Goal: Task Accomplishment & Management: Complete application form

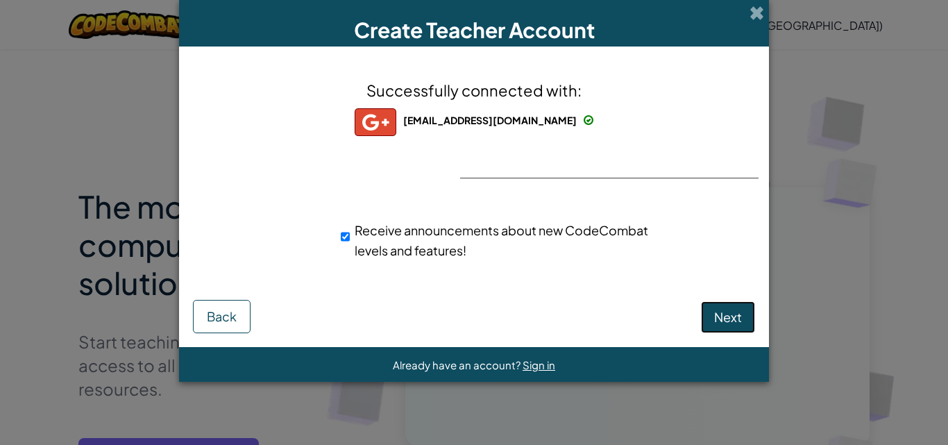
click at [727, 314] on span "Next" at bounding box center [728, 317] width 28 height 16
select select
select select "United States"
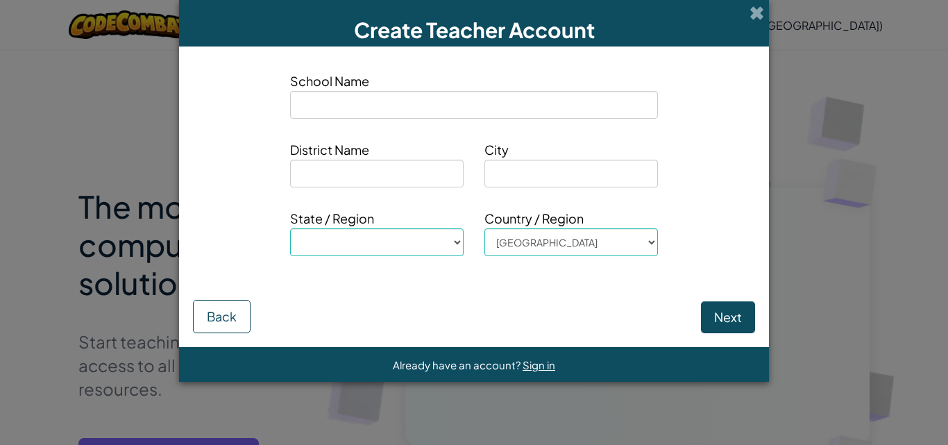
type input "C"
select select
type input "Ce"
select select
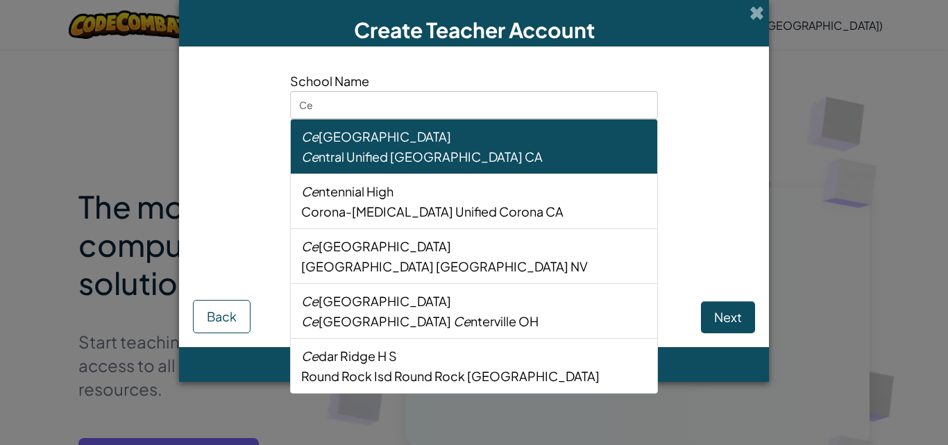
type input "Ced"
select select
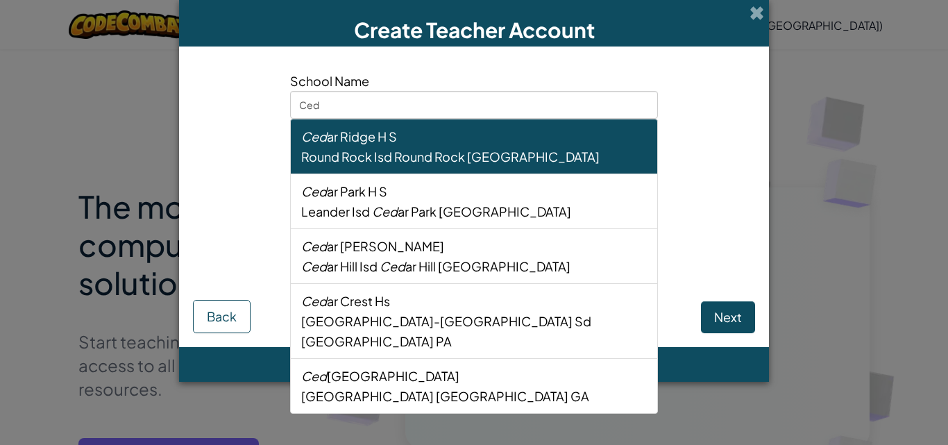
type input "Ceda"
select select
type input "Cedar"
select select
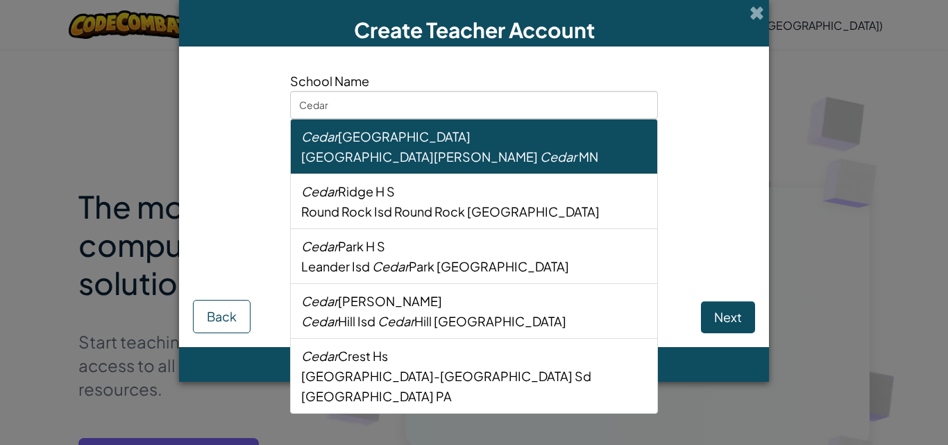
type input "Cedar"
select select
type input "Cedar B"
select select
type input "Cedar Bl"
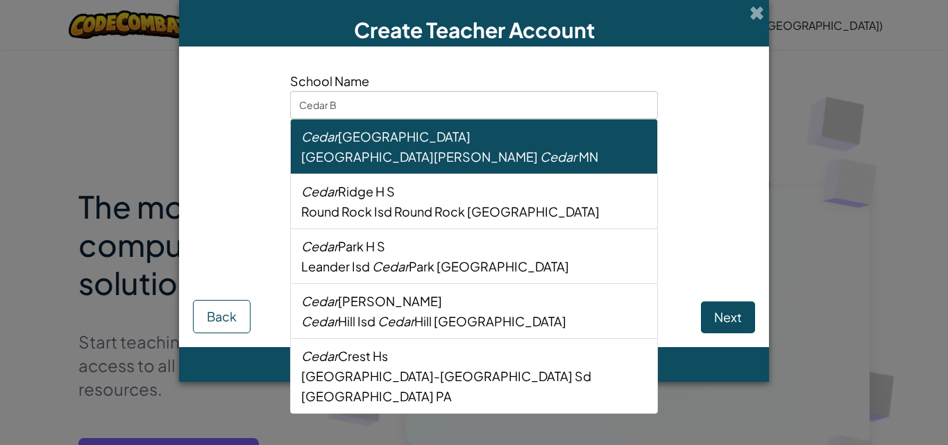
select select
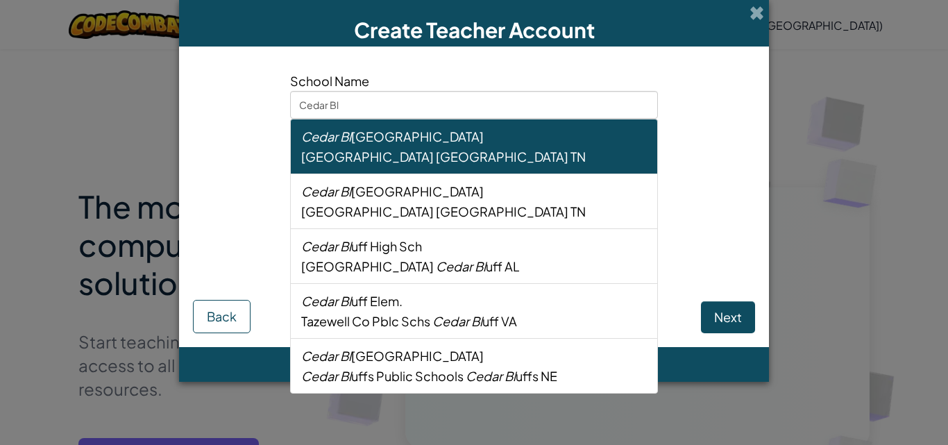
type input "Cedar Blu"
select select
type input "Cedar Bluf"
select select
type input "Cedar Bluff"
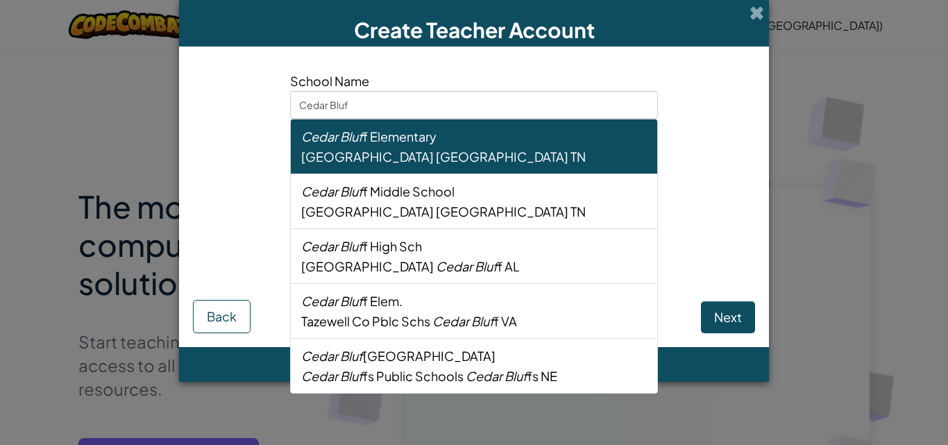
select select
type input "Cedar Bluff"
select select
type input "Cedar Bluff H"
select select
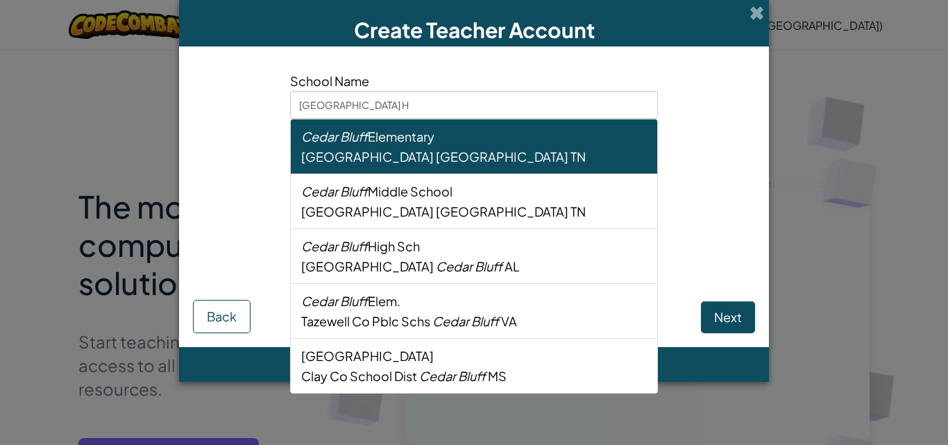
type input "Cedar Bluff Hi"
select select
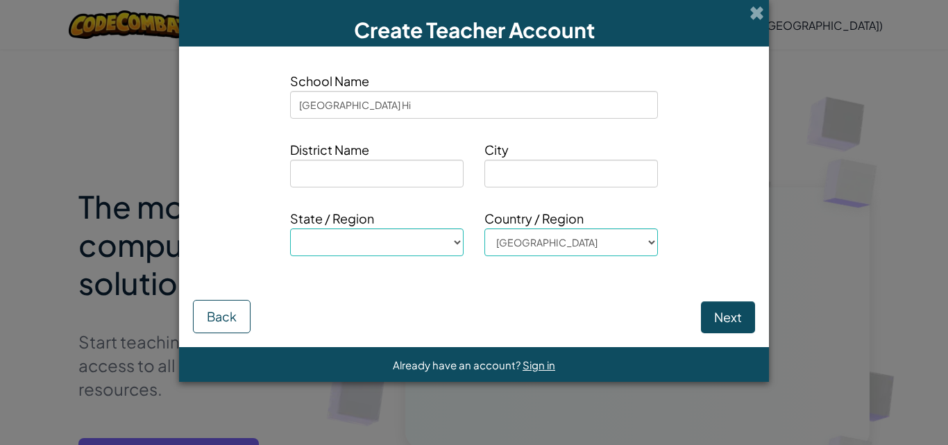
type input "Cedar Bluff Hig"
select select
type input "Cedar Bluff High"
select select
type input "Cedar Bluff High"
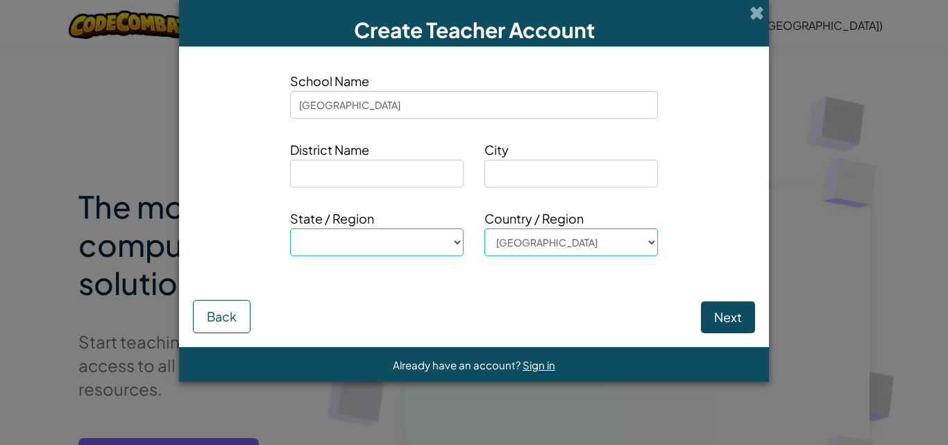
select select
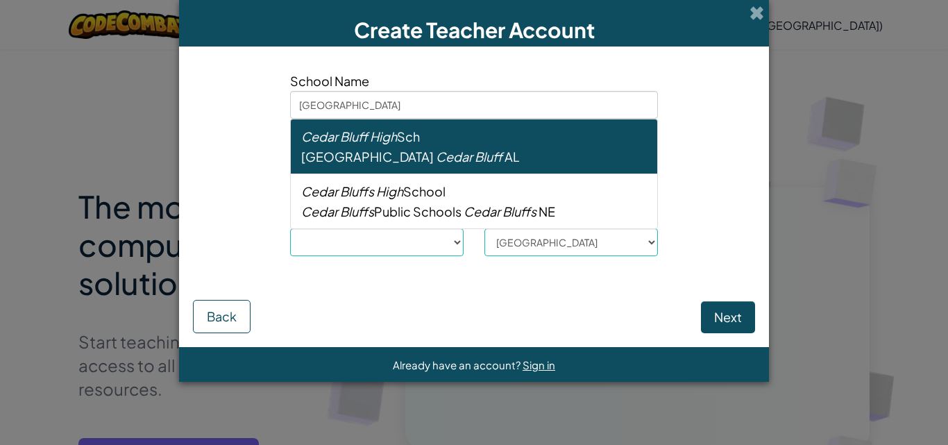
click at [516, 144] on div "Cedar Bluff High Sch" at bounding box center [474, 136] width 346 height 20
type input "Cedar Bluff High Sch"
type input "Cherokee County"
type input "Cedar Bluff"
select select "AL"
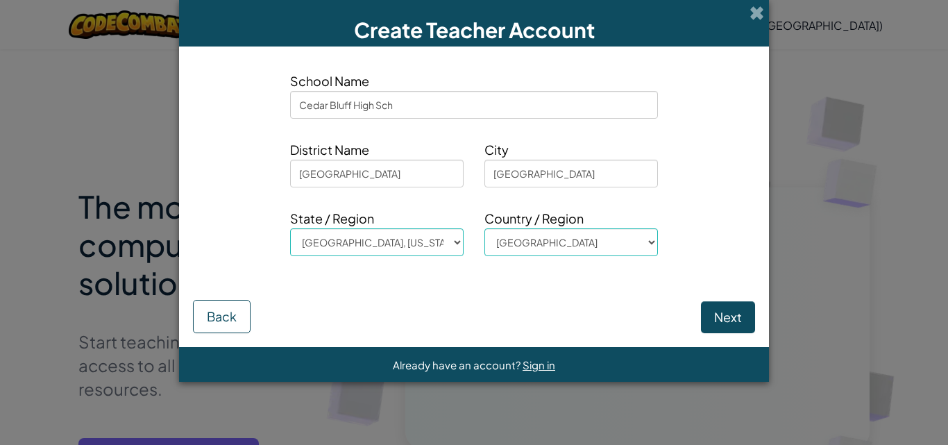
type input "Cedar Bluff High Sch"
click at [397, 183] on input "Cherokee County" at bounding box center [377, 174] width 174 height 28
click at [382, 242] on select "AL, Alabama AK, Alaska AZ, Arizona AR, Arkansas CA, California CO, Colorado CT,…" at bounding box center [377, 242] width 174 height 28
click at [532, 242] on select "Afghanistan Åland Islands Albania Algeria American Samoa Andorra Angola Anguill…" at bounding box center [571, 242] width 174 height 28
click at [717, 319] on button "Next" at bounding box center [728, 317] width 54 height 32
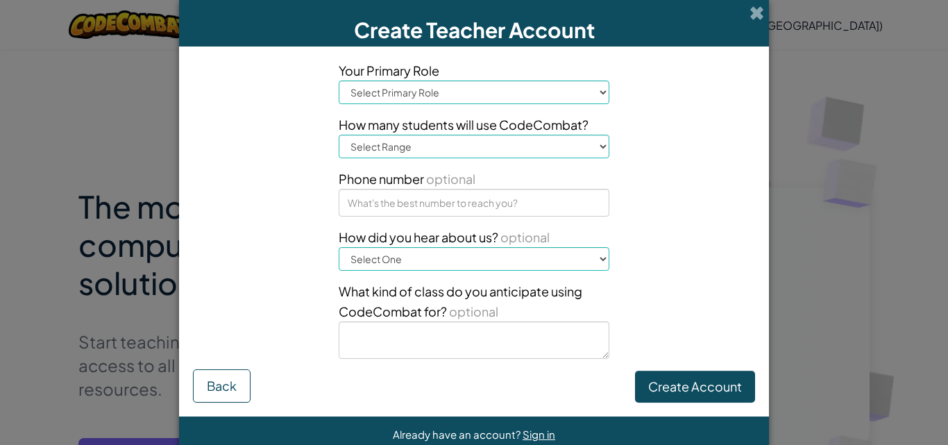
click at [501, 92] on select "Select Primary Role Principal Parent Technology coordinator Teacher Curriculum …" at bounding box center [474, 93] width 271 height 24
select select "Teacher"
click at [339, 81] on select "Select Primary Role Principal Parent Technology coordinator Teacher Curriculum …" at bounding box center [474, 93] width 271 height 24
click at [437, 148] on select "Select Range 1-10 11-50 51-100 101-200 201-500 501-1000 1000+" at bounding box center [474, 147] width 271 height 24
click at [339, 135] on select "Select Range 1-10 11-50 51-100 101-200 201-500 501-1000 1000+" at bounding box center [474, 147] width 271 height 24
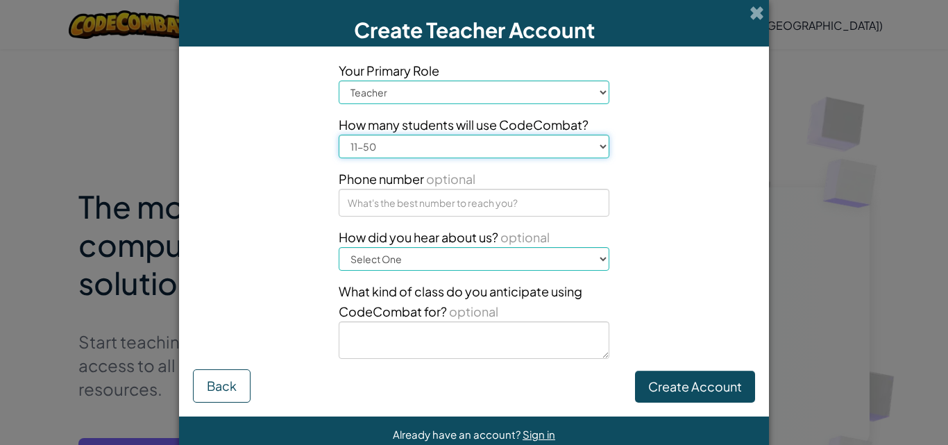
click at [414, 152] on select "Select Range 1-10 11-50 51-100 101-200 201-500 501-1000 1000+" at bounding box center [474, 147] width 271 height 24
select select "51-100"
click at [339, 135] on select "Select Range 1-10 11-50 51-100 101-200 201-500 501-1000 1000+" at bounding box center [474, 147] width 271 height 24
click at [643, 382] on button "Create Account" at bounding box center [695, 387] width 120 height 32
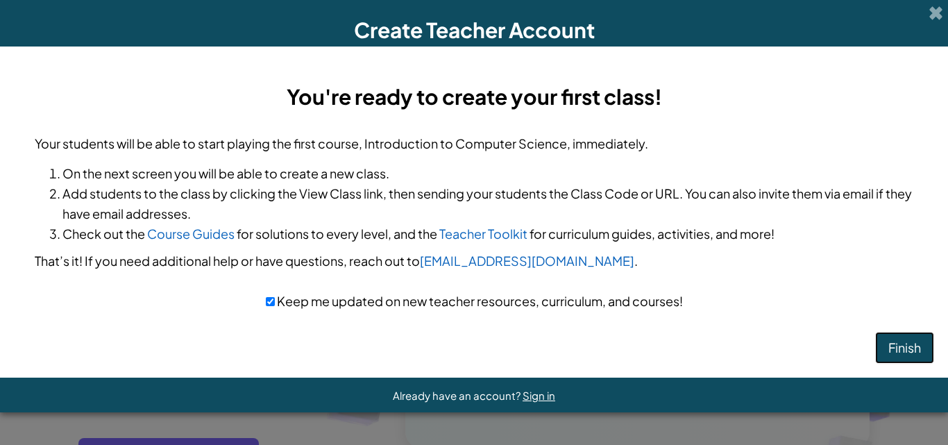
click at [883, 344] on button "Finish" at bounding box center [904, 348] width 59 height 32
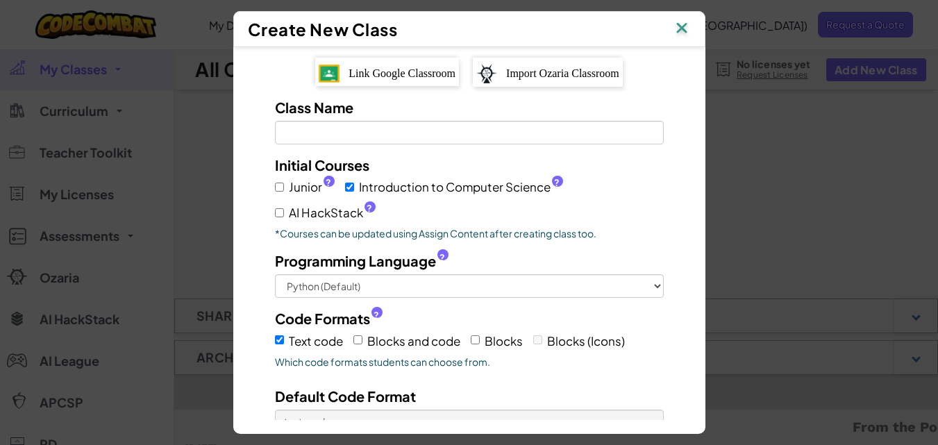
click at [424, 83] on div "Link Google Classroom" at bounding box center [387, 72] width 144 height 28
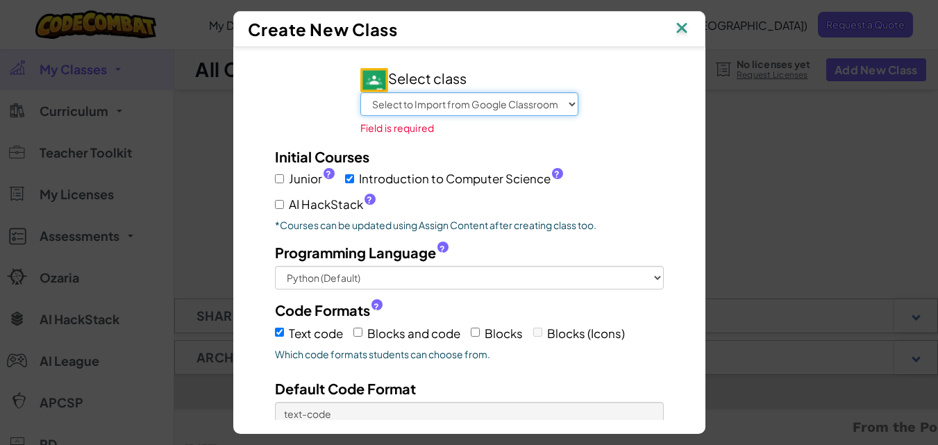
click at [468, 106] on select "Select to Import from Google Classroom 7A Computer Science 2025 7th Grade Compu…" at bounding box center [469, 104] width 218 height 24
select select "791392854048"
click at [360, 92] on select "Select to Import from Google Classroom 7A Computer Science 2025 7th Grade Compu…" at bounding box center [469, 104] width 218 height 24
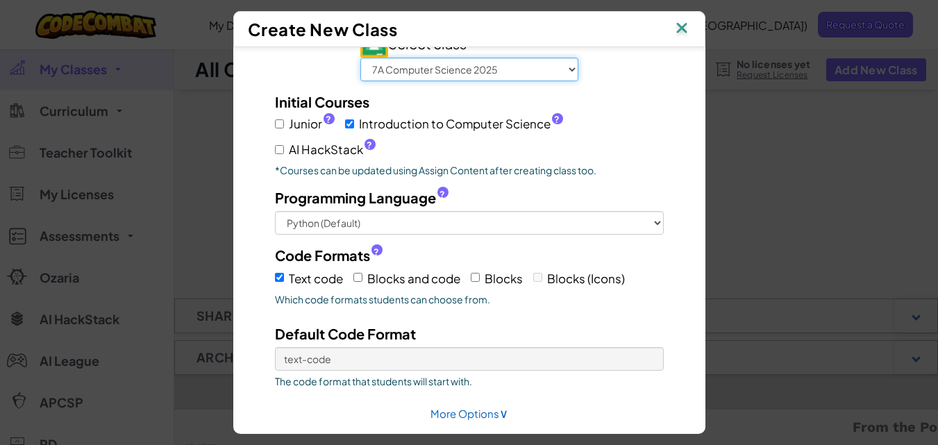
scroll to position [37, 0]
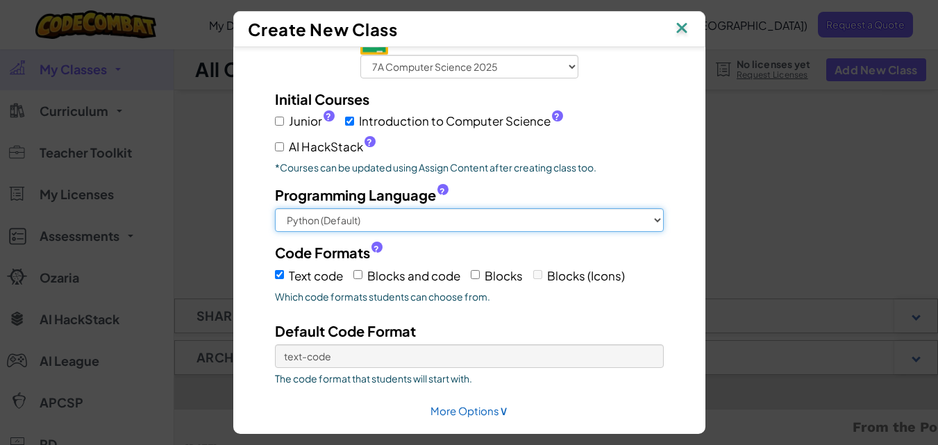
click at [406, 213] on select "Python (Default) JavaScript C++ [GEOGRAPHIC_DATA] (Experimental)" at bounding box center [469, 220] width 389 height 24
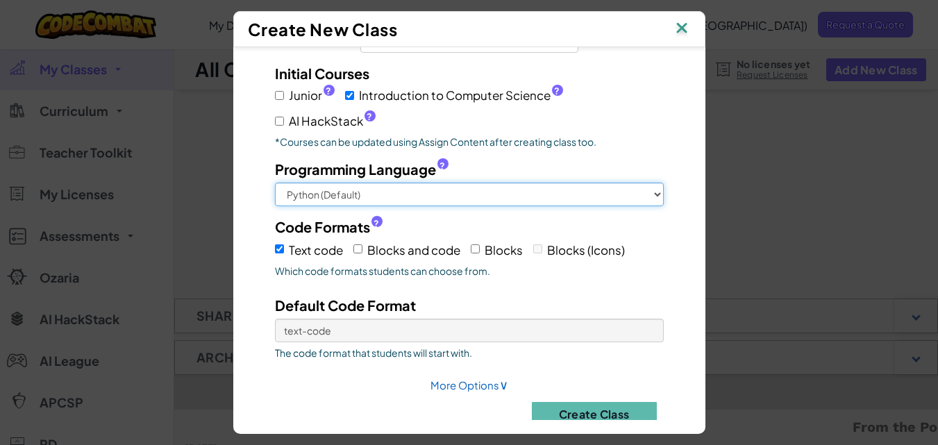
scroll to position [87, 0]
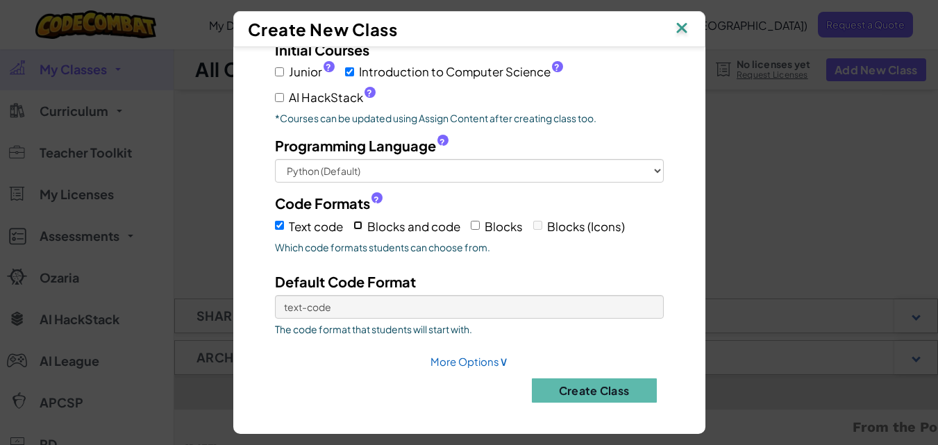
click at [355, 226] on input "Blocks and code" at bounding box center [357, 225] width 9 height 9
checkbox input "true"
click at [472, 224] on input "Blocks" at bounding box center [475, 225] width 9 height 9
checkbox input "true"
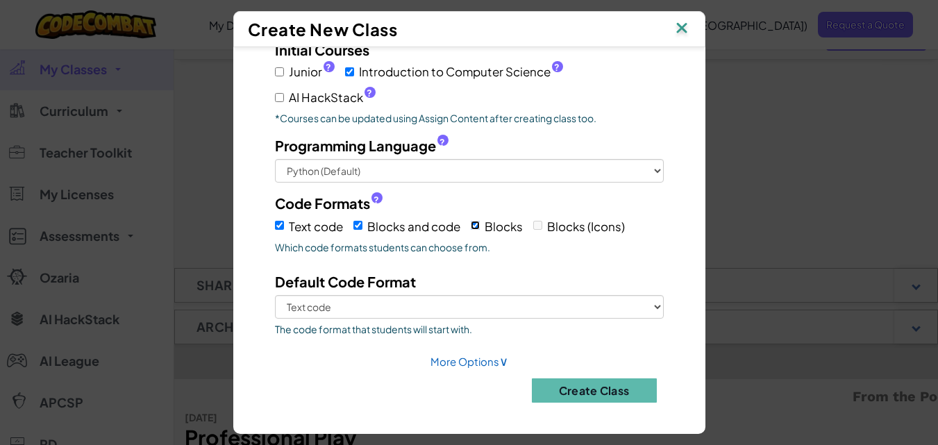
scroll to position [35, 0]
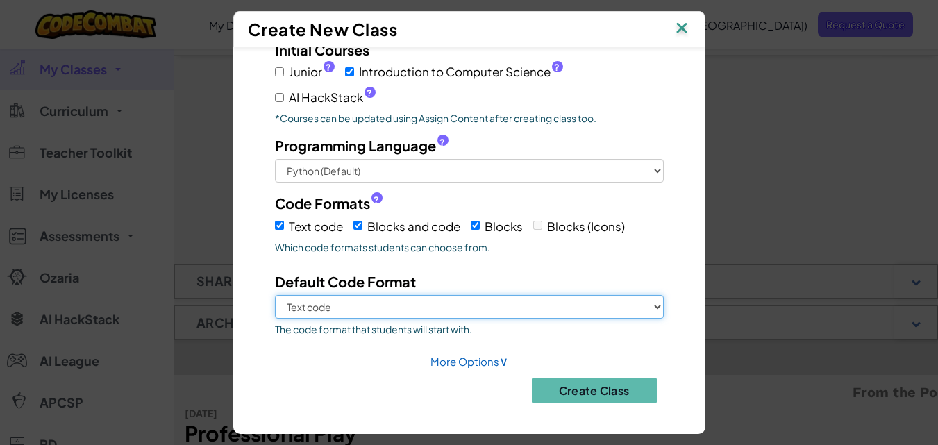
click at [474, 298] on select "Text code Blocks and code Blocks" at bounding box center [469, 307] width 389 height 24
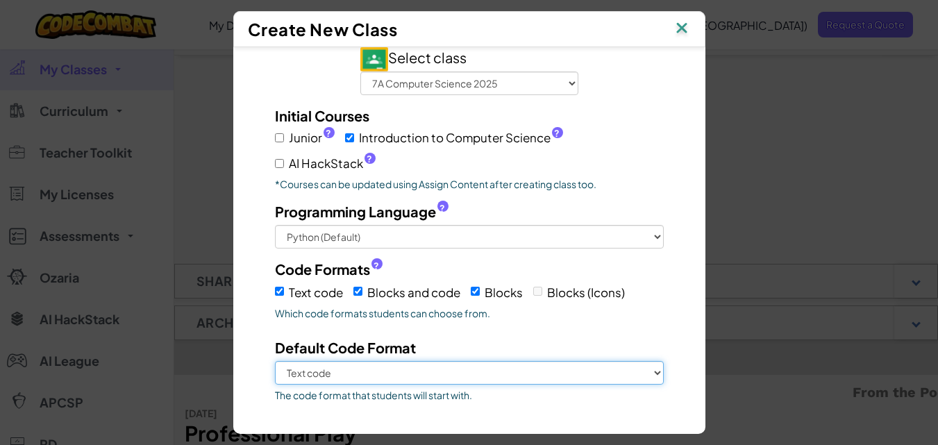
scroll to position [87, 0]
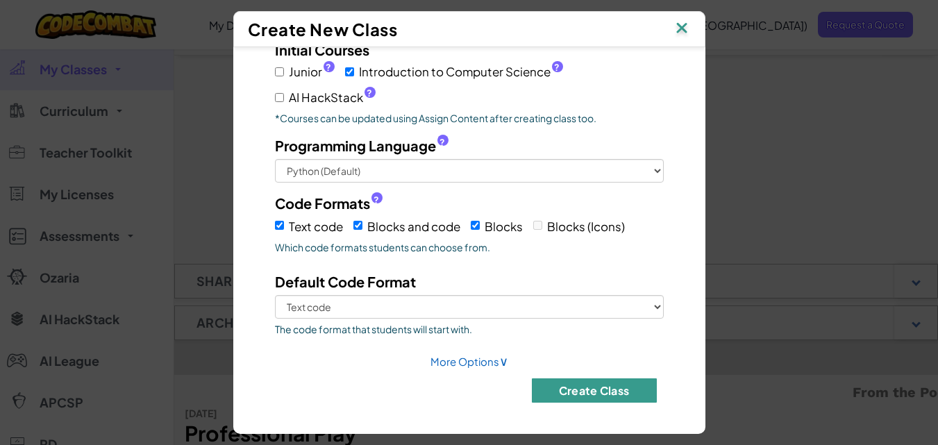
click at [575, 387] on button "Create Class" at bounding box center [594, 390] width 125 height 24
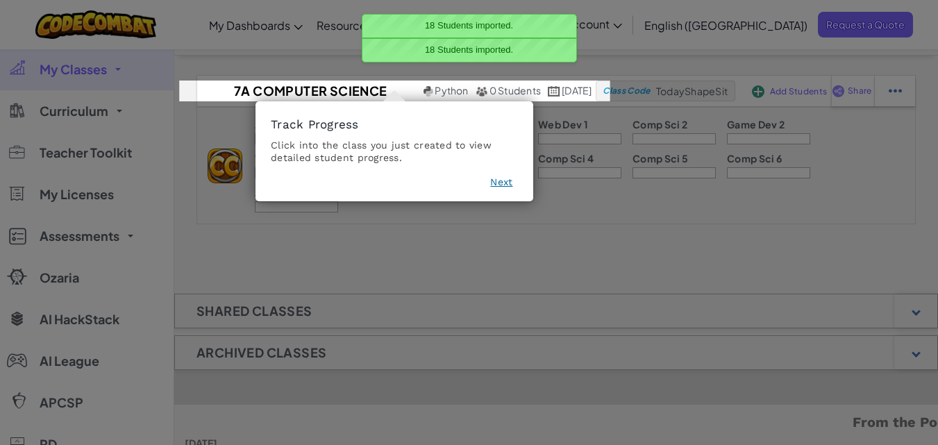
click at [501, 181] on button "Next" at bounding box center [501, 182] width 22 height 14
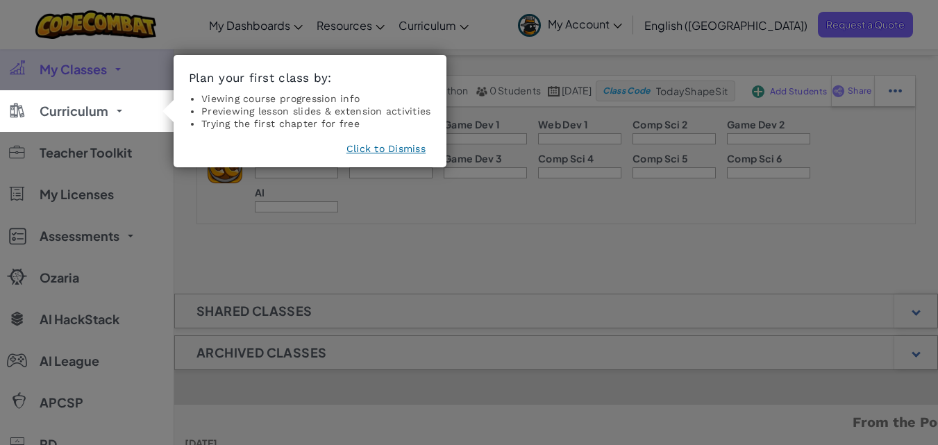
scroll to position [0, 0]
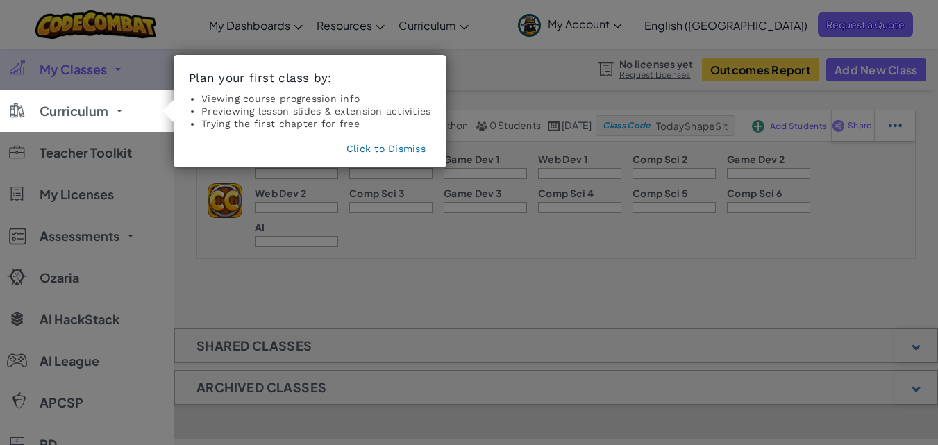
click at [389, 149] on button "Click to Dismiss" at bounding box center [385, 149] width 79 height 14
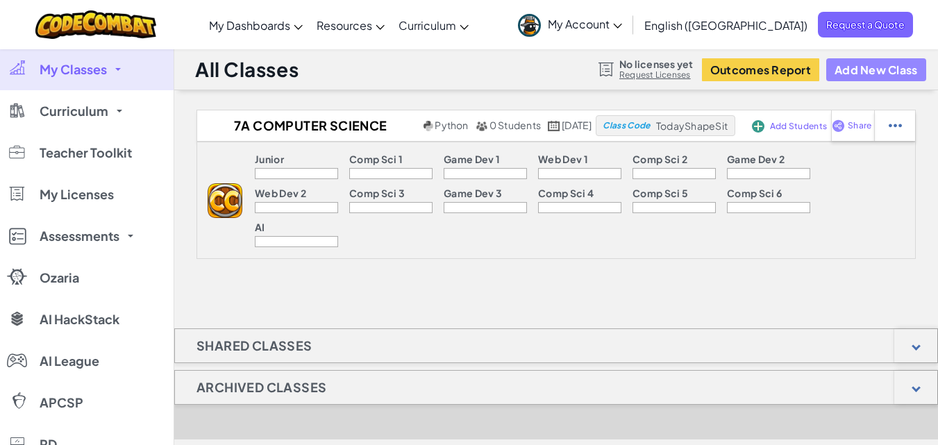
click at [872, 61] on button "Add New Class" at bounding box center [876, 69] width 100 height 23
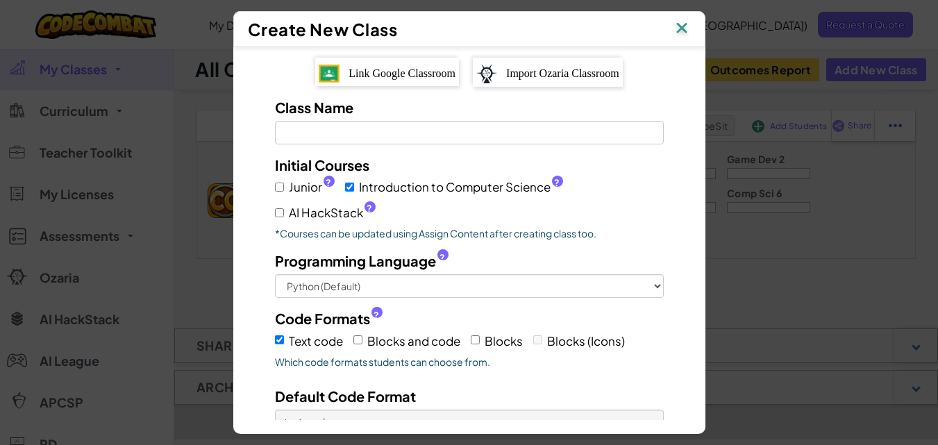
click at [387, 74] on span "Link Google Classroom" at bounding box center [401, 73] width 107 height 12
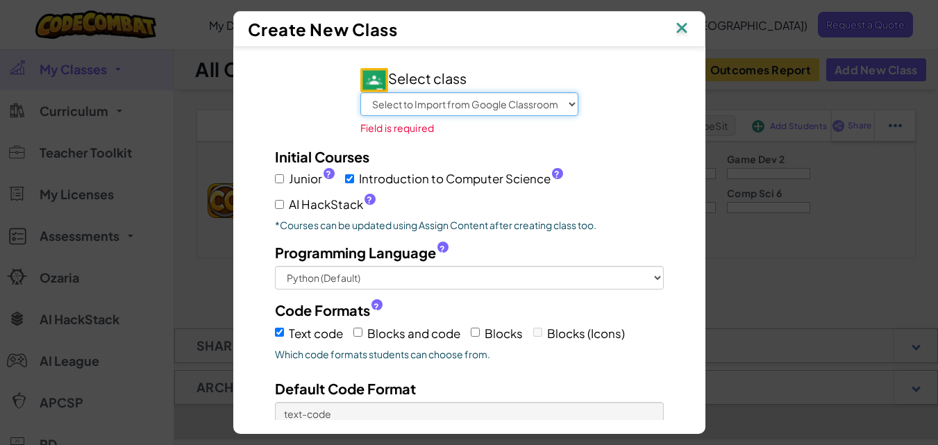
click at [401, 97] on select "Select to Import from Google Classroom 7A Computer Science 2025 7th Grade Compu…" at bounding box center [469, 104] width 218 height 24
select select "790632756869"
click at [360, 92] on select "Select to Import from Google Classroom 7A Computer Science 2025 7th Grade Compu…" at bounding box center [469, 104] width 218 height 24
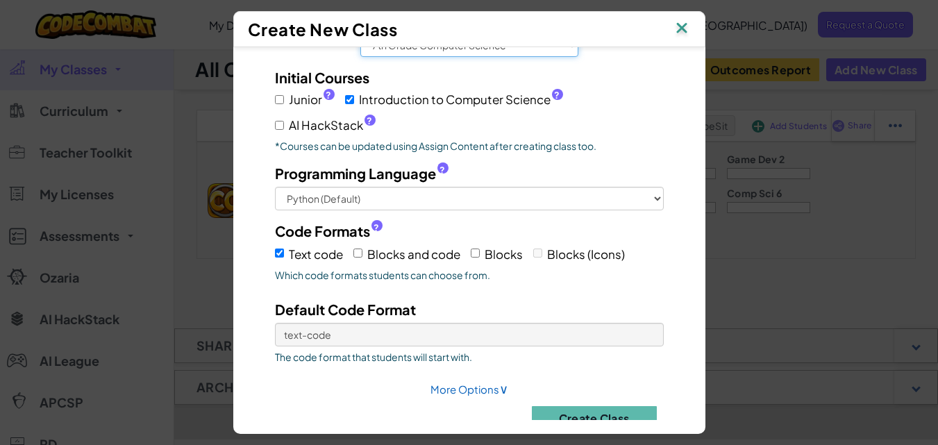
scroll to position [60, 0]
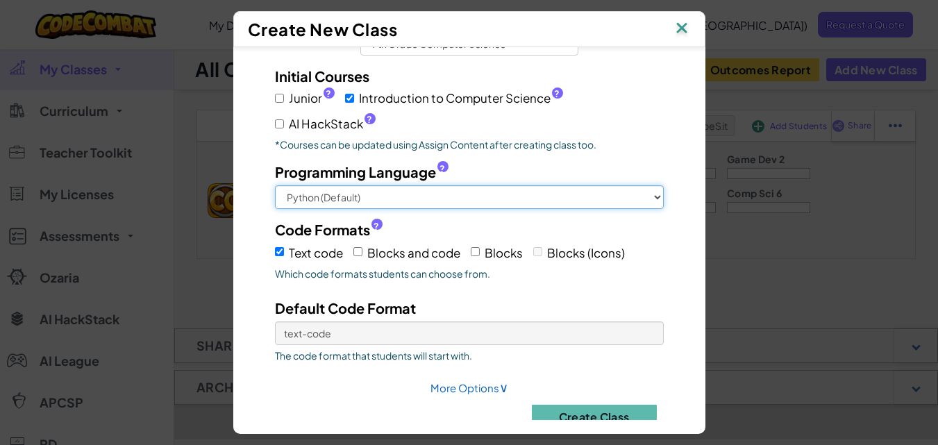
click at [444, 201] on select "Python (Default) JavaScript C++ [GEOGRAPHIC_DATA] (Experimental)" at bounding box center [469, 197] width 389 height 24
click at [275, 185] on select "Python (Default) JavaScript C++ [GEOGRAPHIC_DATA] (Experimental)" at bounding box center [469, 197] width 389 height 24
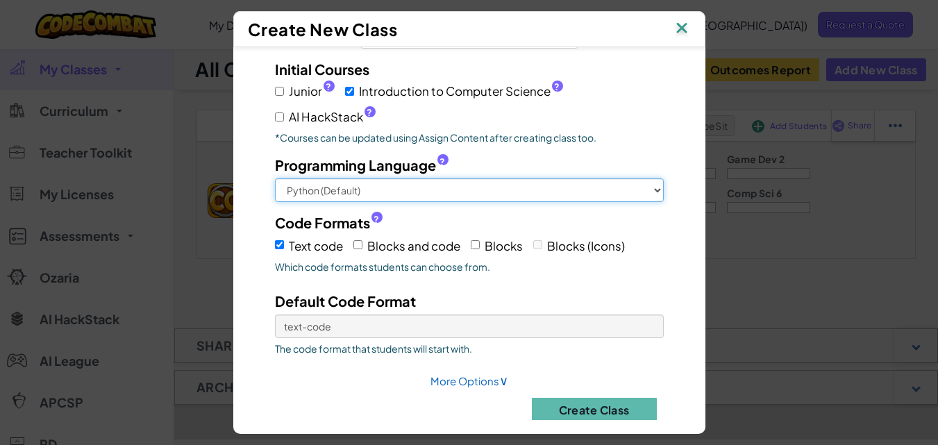
scroll to position [87, 0]
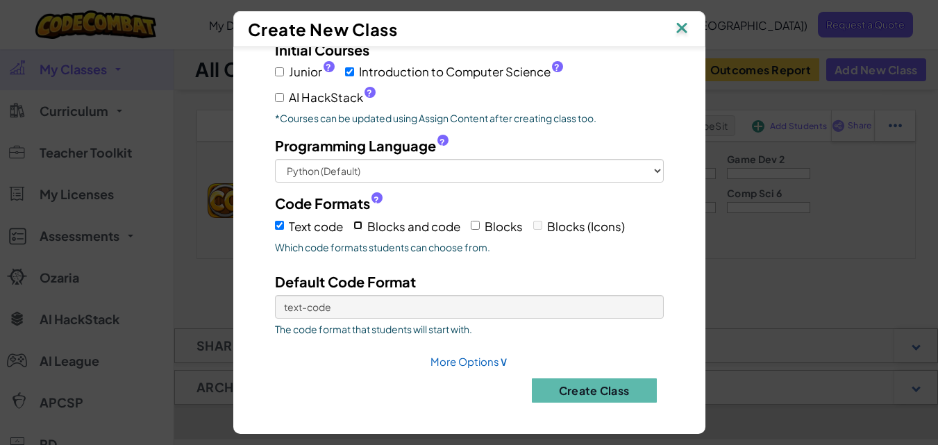
click at [354, 226] on input "Blocks and code" at bounding box center [357, 225] width 9 height 9
checkbox input "true"
click at [471, 228] on input "Blocks" at bounding box center [475, 225] width 9 height 9
checkbox input "true"
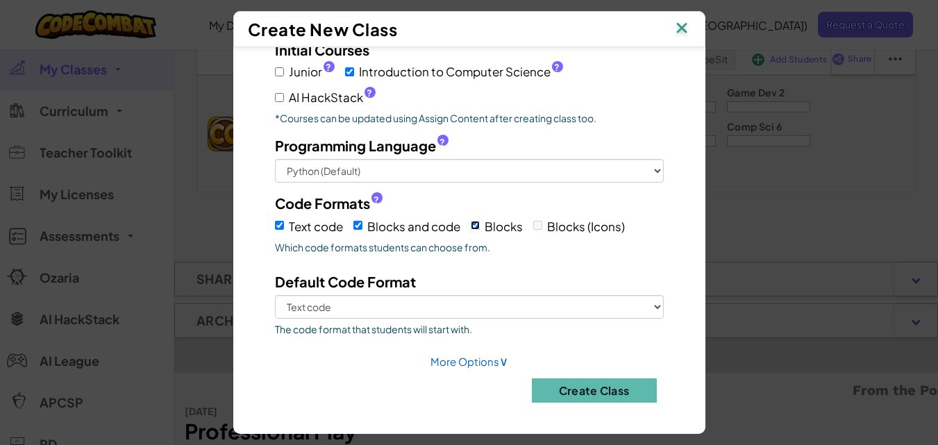
scroll to position [67, 0]
click at [571, 389] on button "Create Class" at bounding box center [594, 390] width 125 height 24
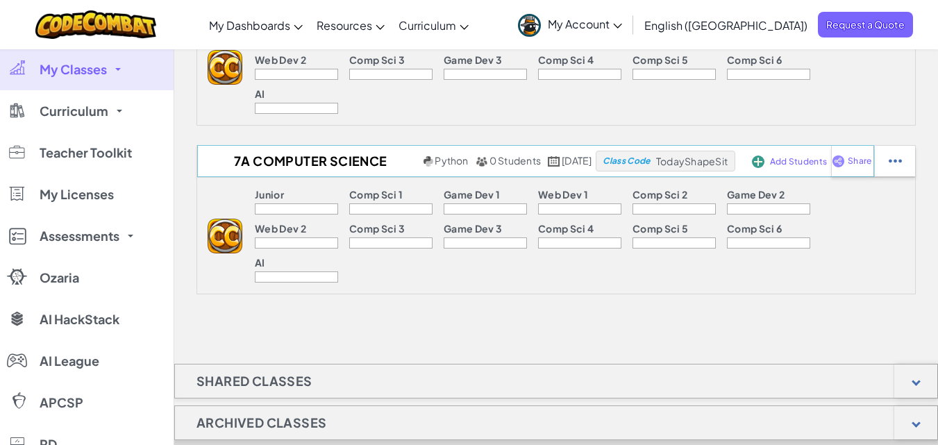
scroll to position [0, 0]
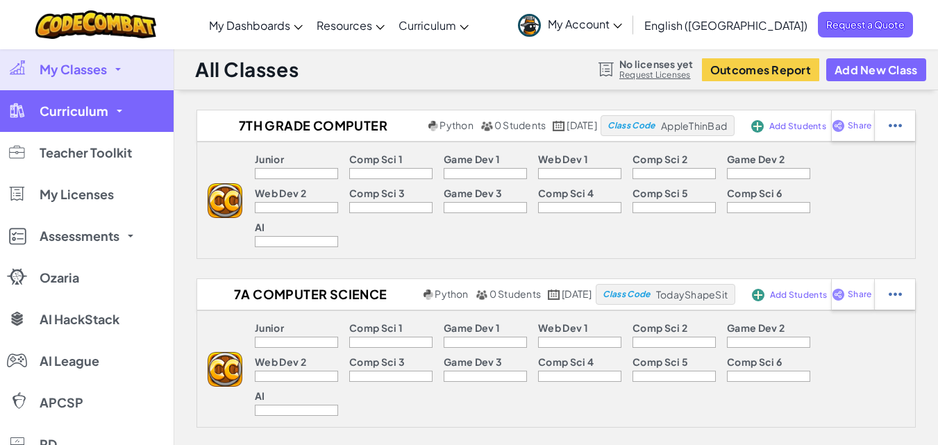
click at [122, 125] on link "Curriculum" at bounding box center [87, 111] width 174 height 42
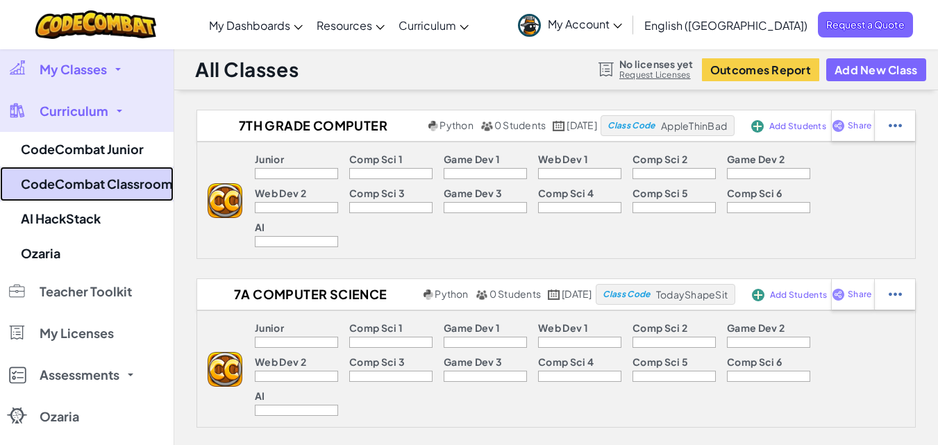
click at [124, 180] on link "CodeCombat Classroom" at bounding box center [87, 184] width 174 height 35
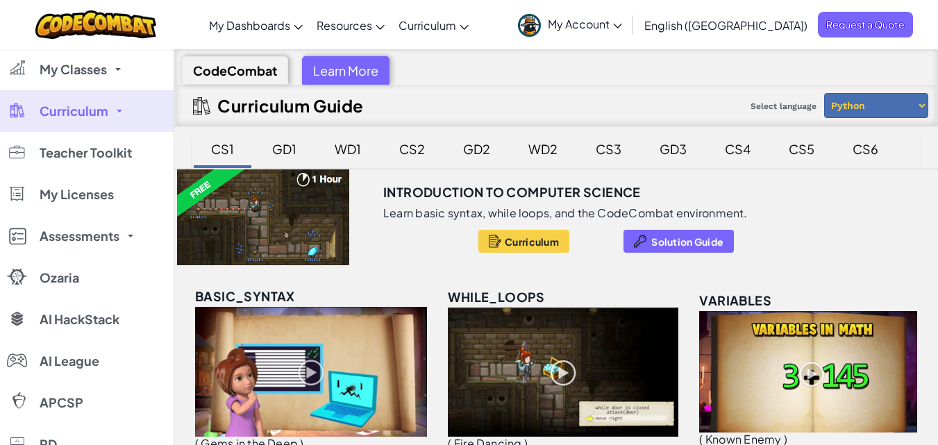
click at [111, 106] on link "Curriculum" at bounding box center [87, 111] width 174 height 42
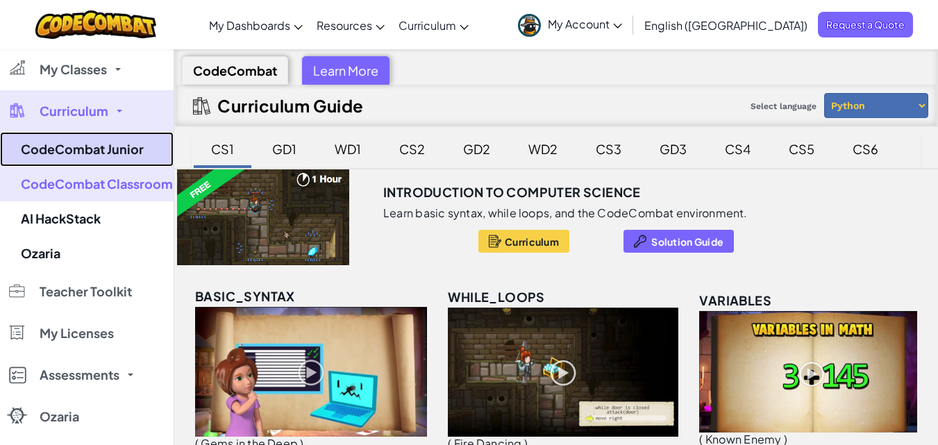
click at [111, 146] on link "CodeCombat Junior" at bounding box center [87, 149] width 174 height 35
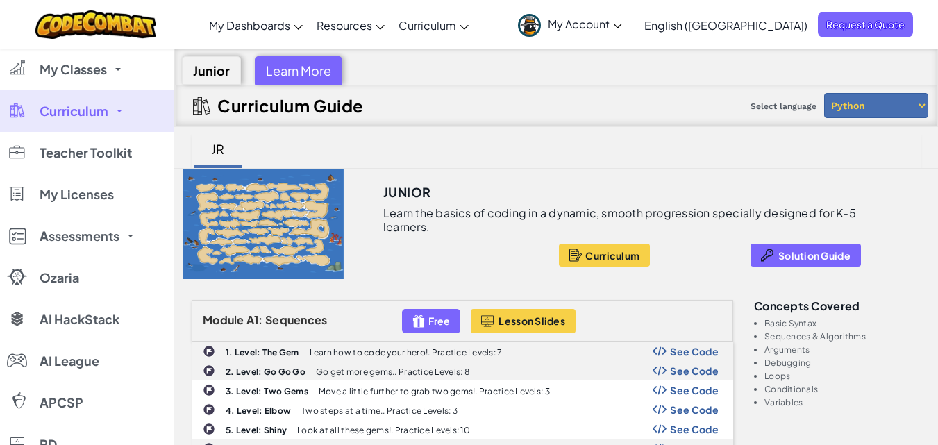
click at [110, 115] on link "Curriculum" at bounding box center [87, 111] width 174 height 42
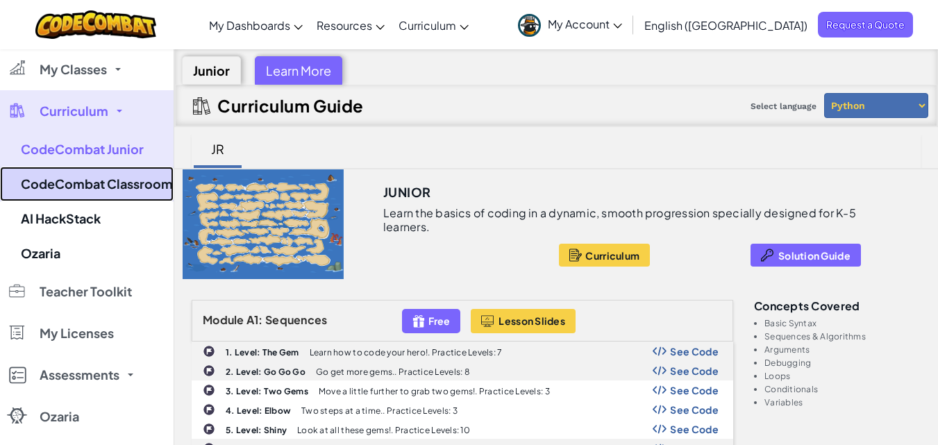
click at [101, 183] on link "CodeCombat Classroom" at bounding box center [87, 184] width 174 height 35
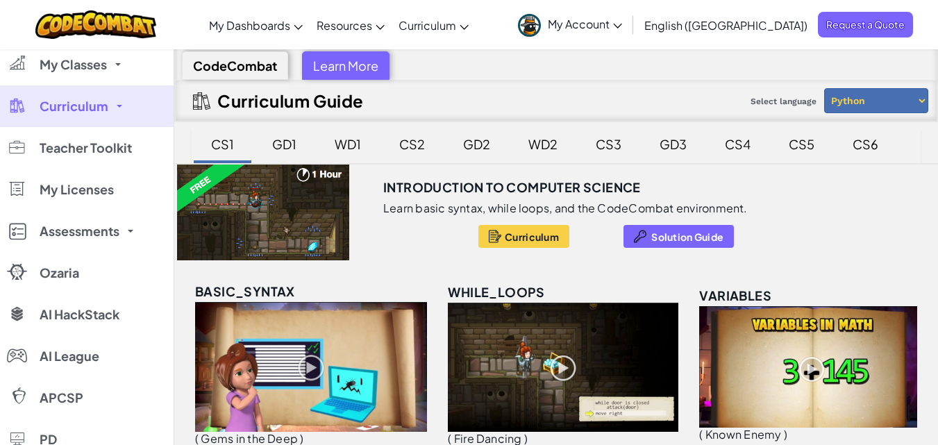
scroll to position [93, 0]
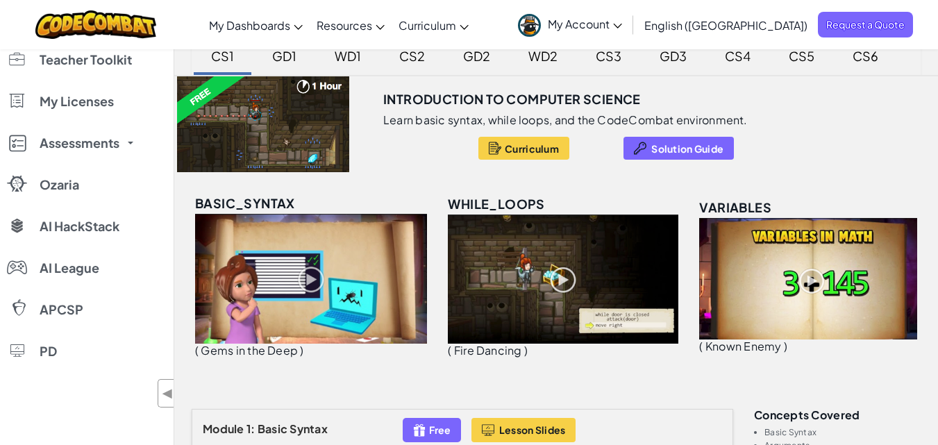
click at [328, 132] on div at bounding box center [263, 124] width 178 height 96
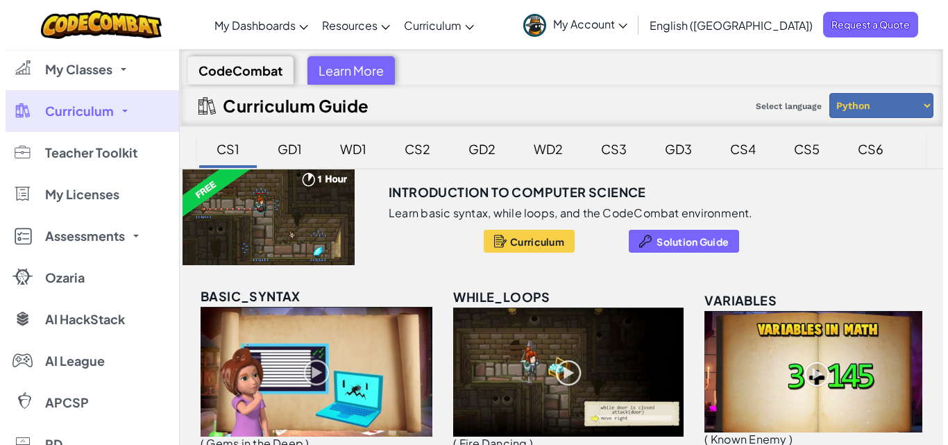
scroll to position [54, 0]
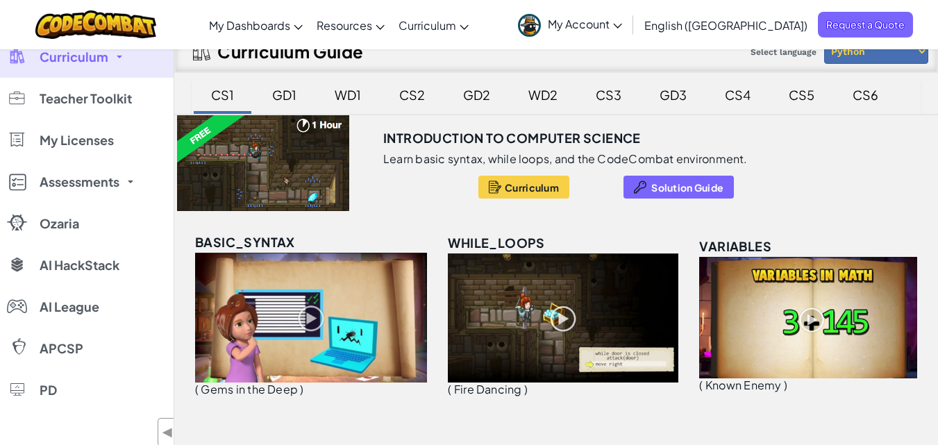
click at [285, 183] on div at bounding box center [263, 163] width 178 height 96
click at [298, 244] on div "basic_syntax ( Gems in the Deep )" at bounding box center [311, 319] width 232 height 174
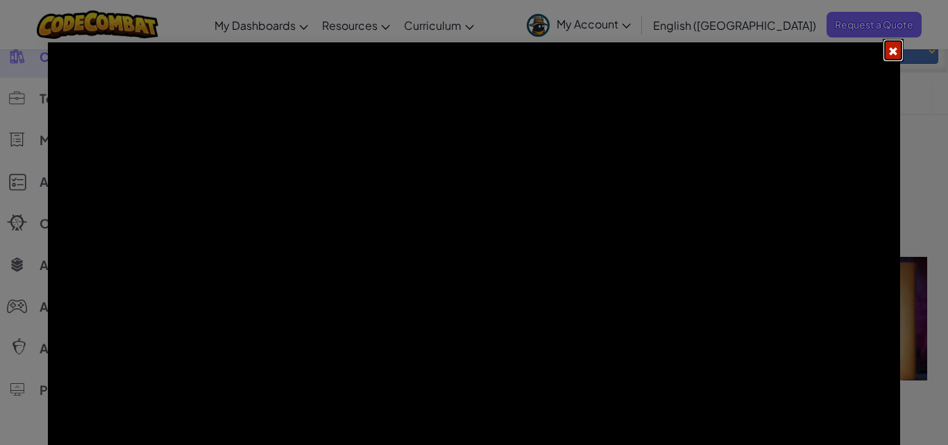
click at [895, 47] on span at bounding box center [893, 52] width 10 height 10
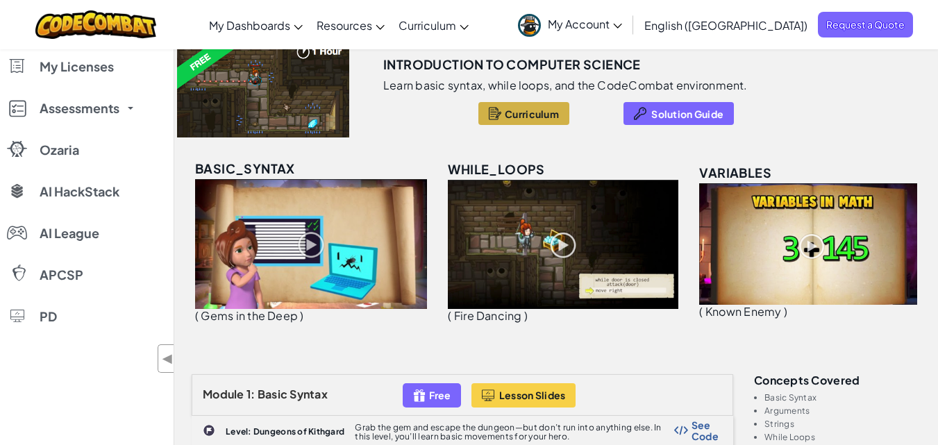
scroll to position [129, 0]
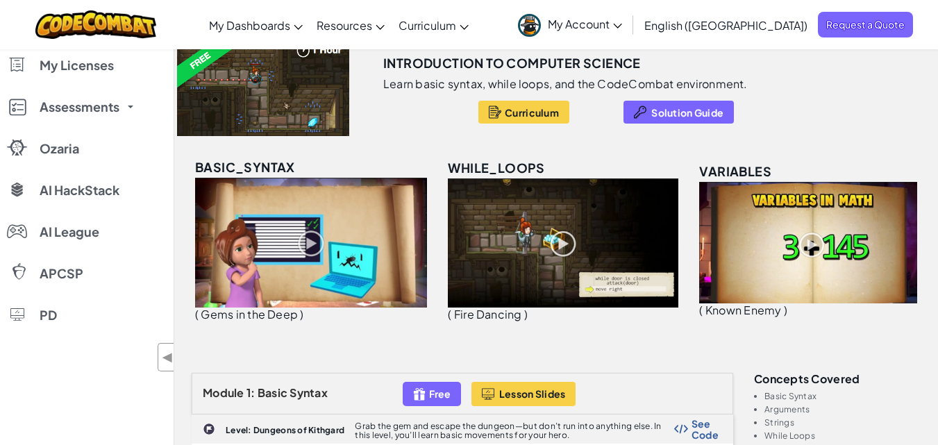
click at [255, 83] on div at bounding box center [263, 88] width 178 height 96
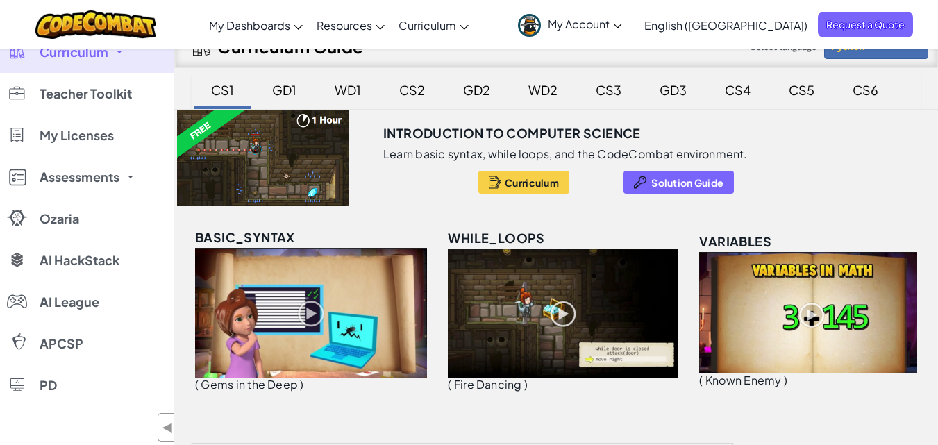
scroll to position [58, 0]
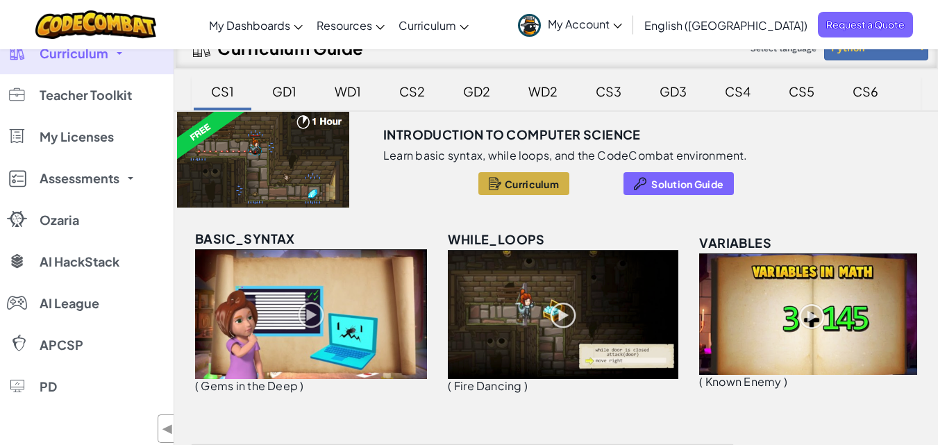
click at [514, 180] on span "Curriculum" at bounding box center [532, 183] width 54 height 11
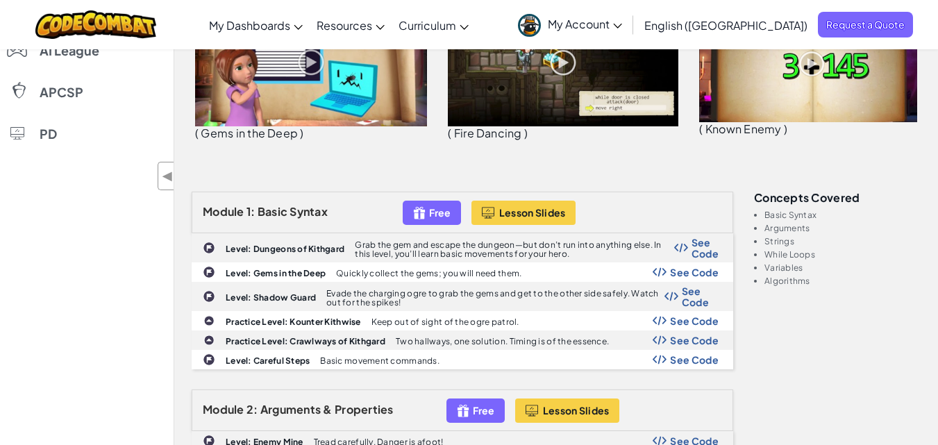
scroll to position [311, 0]
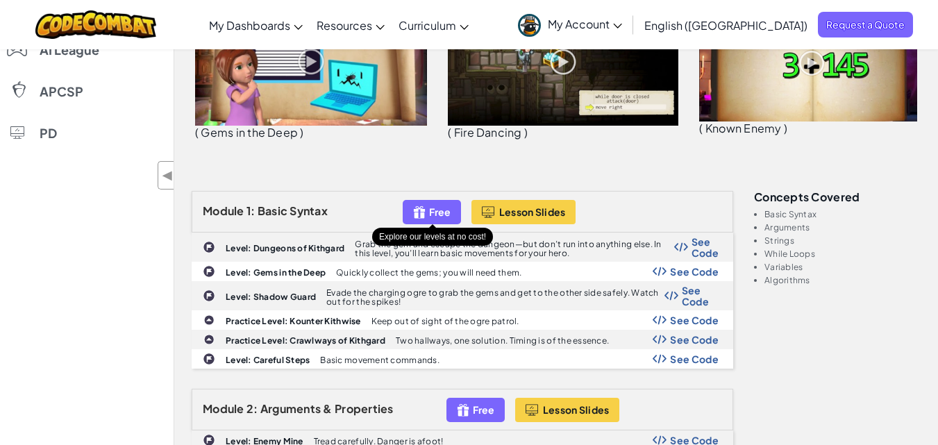
click at [428, 205] on div "Free" at bounding box center [432, 212] width 58 height 24
click at [445, 212] on span "Free" at bounding box center [440, 211] width 22 height 11
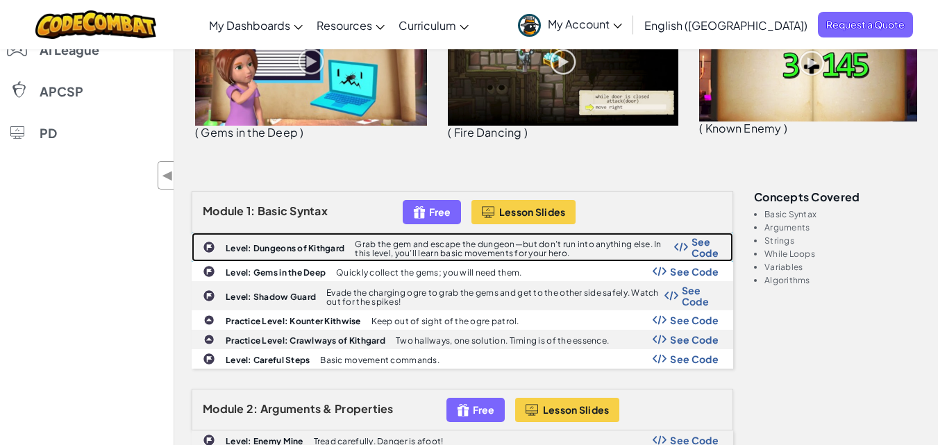
click at [287, 246] on b "Level: Dungeons of Kithgard" at bounding box center [285, 248] width 119 height 10
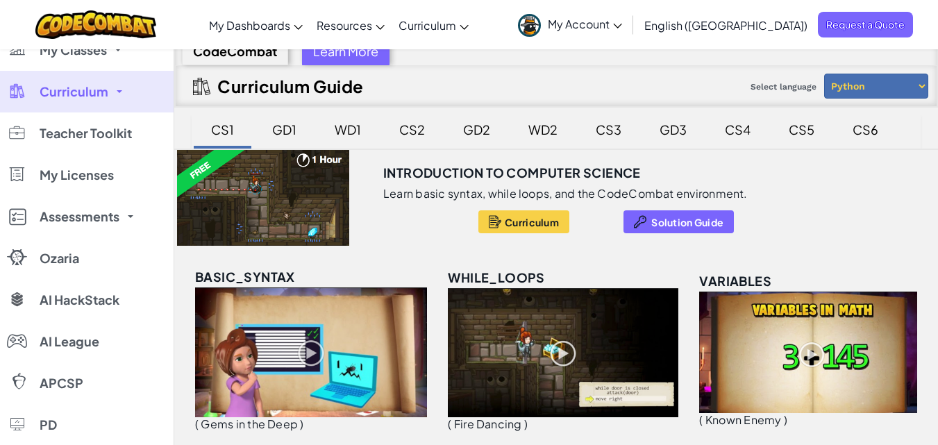
scroll to position [0, 0]
